Goal: Find contact information: Find contact information

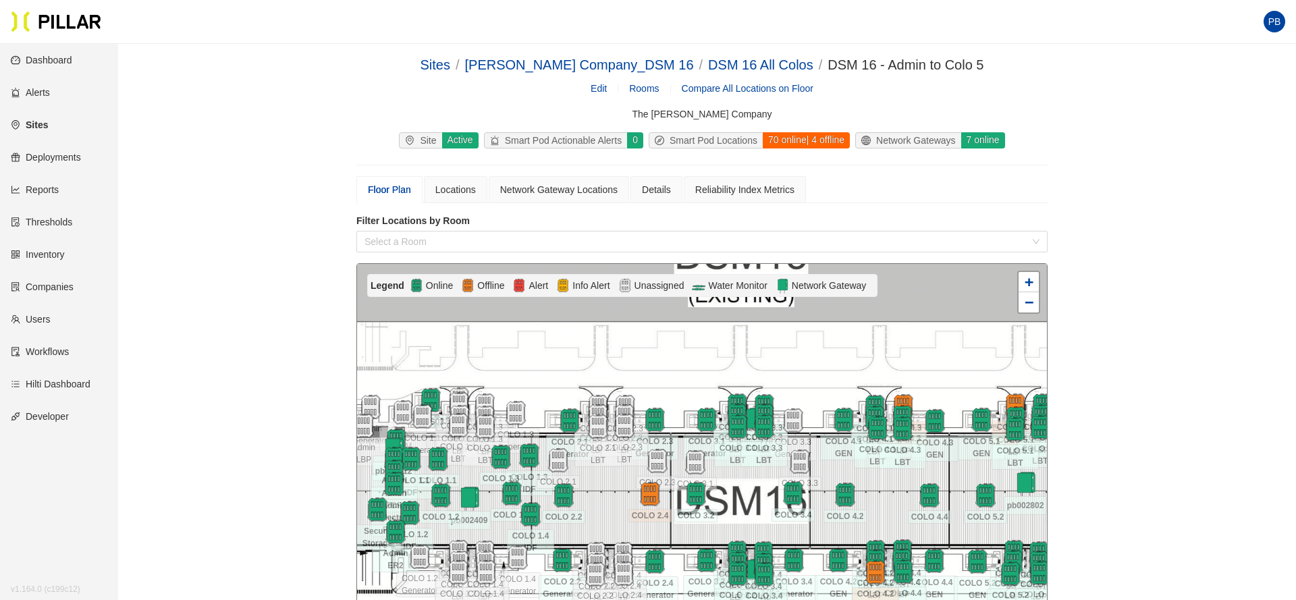
click at [39, 285] on link "Companies" at bounding box center [42, 286] width 63 height 11
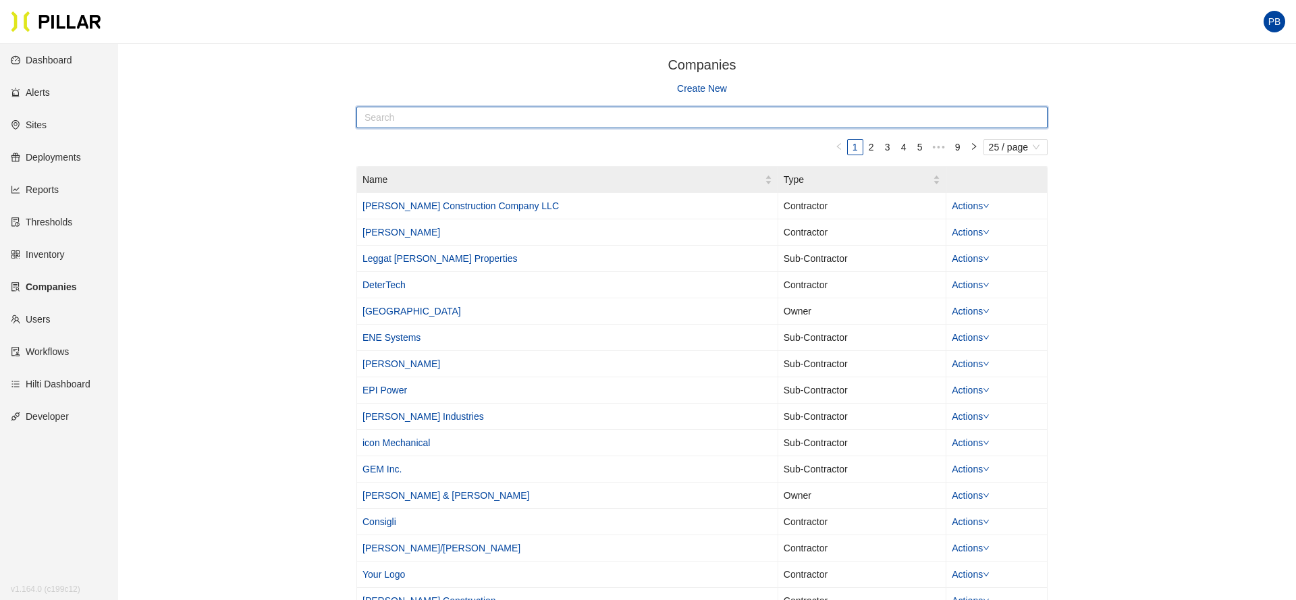
click at [450, 117] on input "text" at bounding box center [701, 118] width 691 height 22
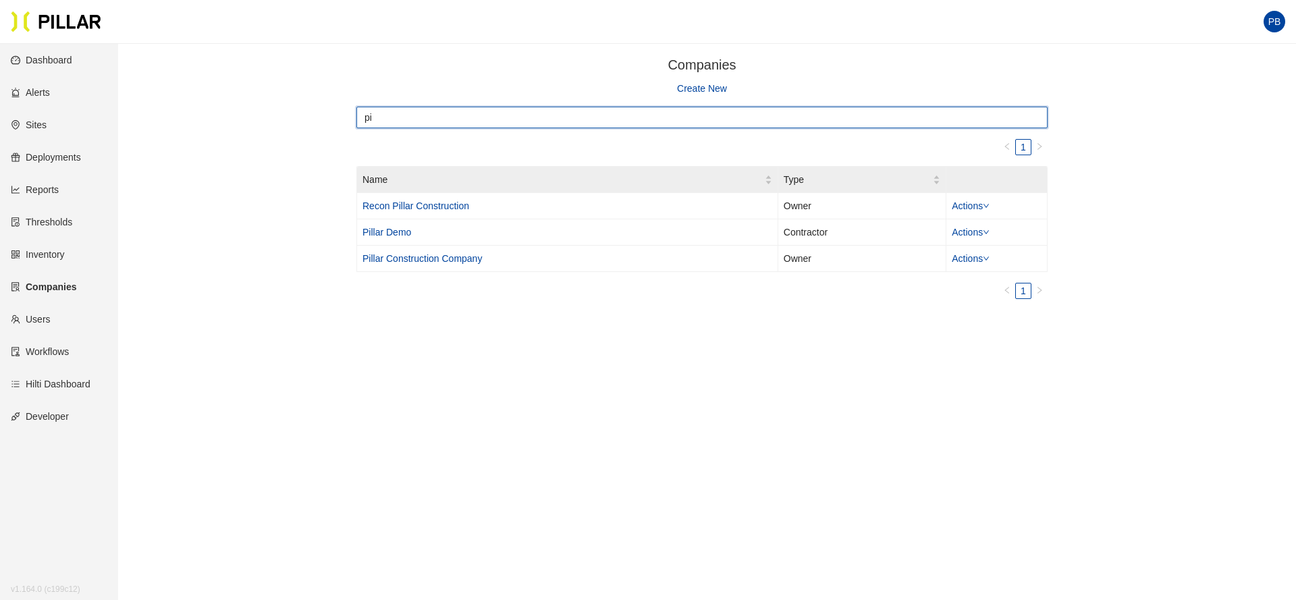
type input "p"
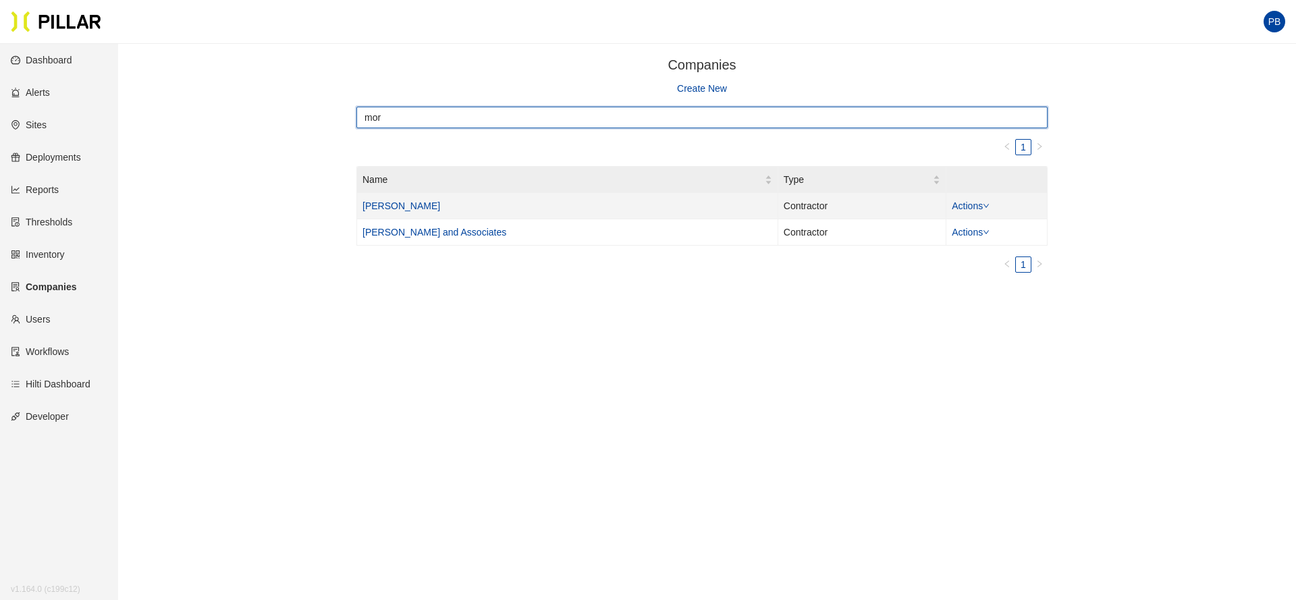
type input "mor"
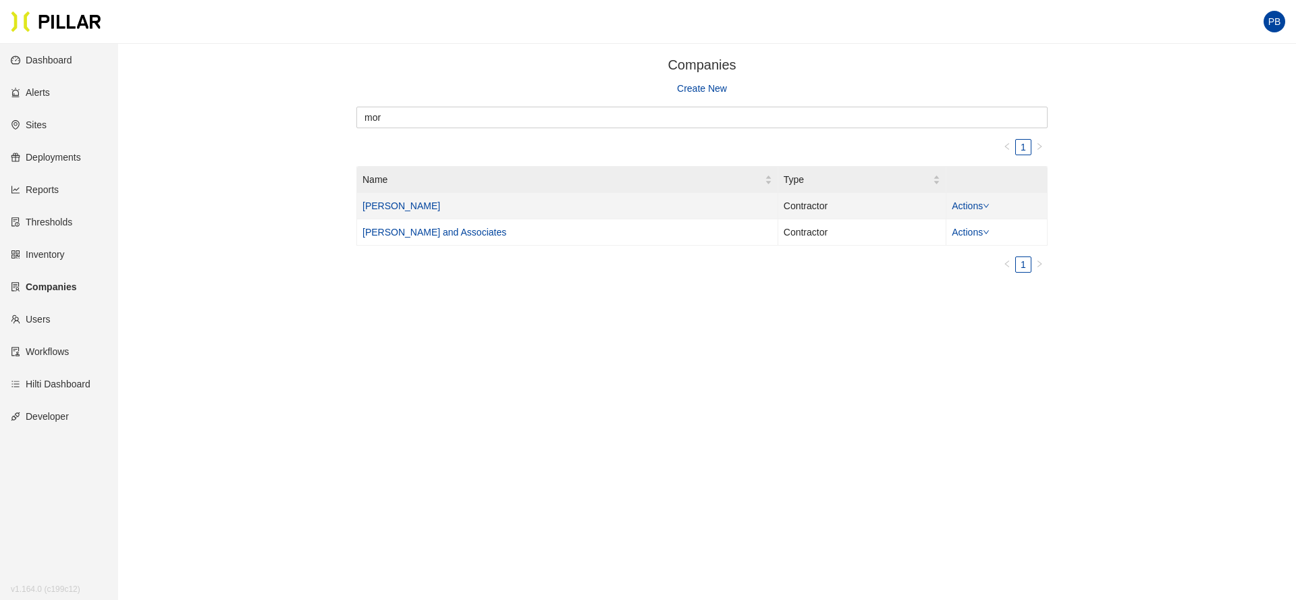
click at [382, 209] on link "[PERSON_NAME]" at bounding box center [401, 205] width 78 height 11
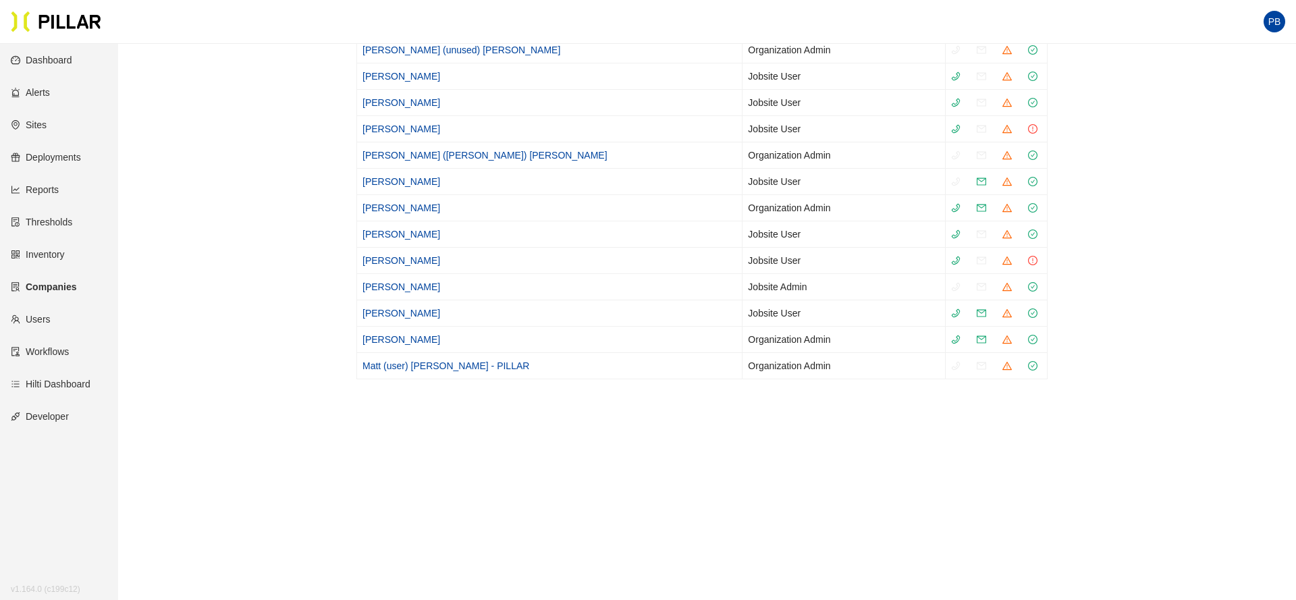
scroll to position [750, 0]
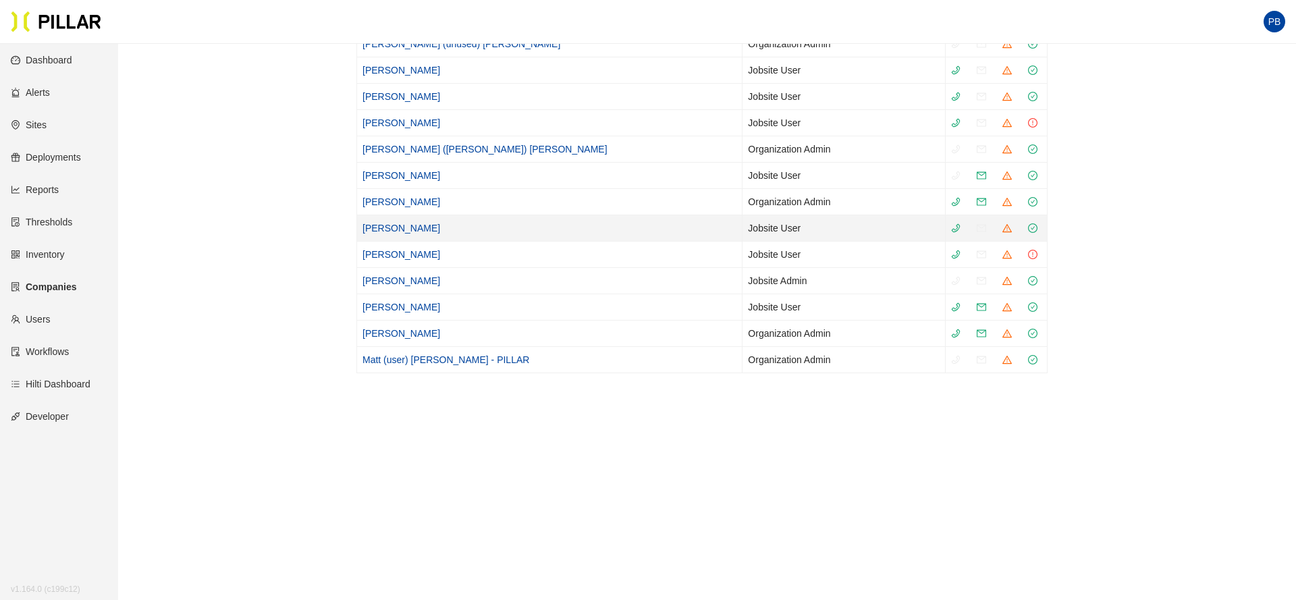
click at [408, 229] on link "[PERSON_NAME]" at bounding box center [401, 228] width 78 height 11
